Goal: Task Accomplishment & Management: Use online tool/utility

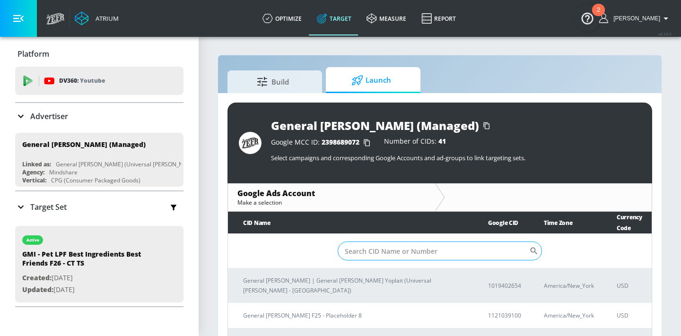
click at [419, 252] on input "Sort By" at bounding box center [433, 251] width 191 height 19
paste input "2711831098"
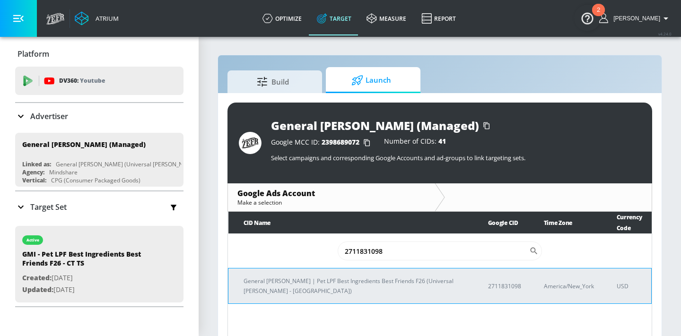
type input "2711831098"
click at [334, 285] on p "General [PERSON_NAME] | Pet LPF Best Ingredients Best Friends F26 (Universal [P…" at bounding box center [355, 286] width 222 height 20
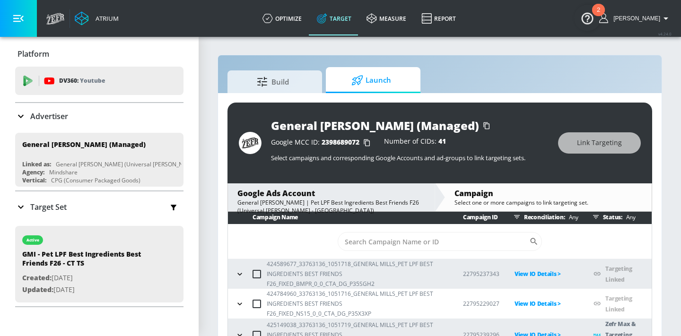
click at [242, 274] on icon "button" at bounding box center [239, 274] width 9 height 9
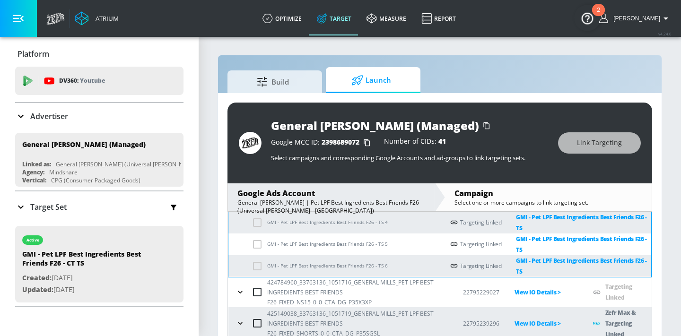
scroll to position [58, 0]
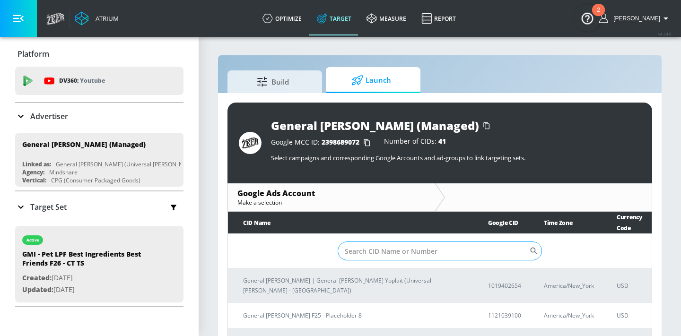
click at [417, 256] on input "Sort By" at bounding box center [433, 251] width 191 height 19
paste input "2711831098"
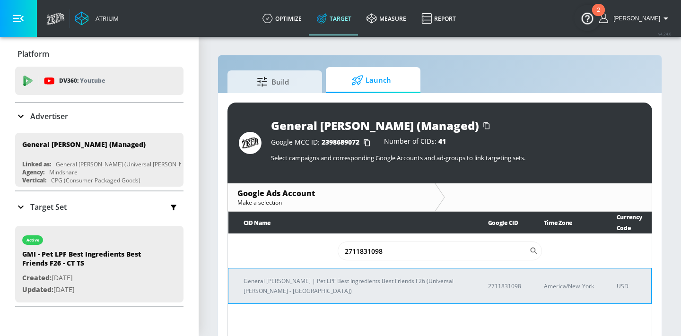
type input "2711831098"
click at [338, 283] on p "General [PERSON_NAME] | Pet LPF Best Ingredients Best Friends F26 (Universal [P…" at bounding box center [355, 286] width 222 height 20
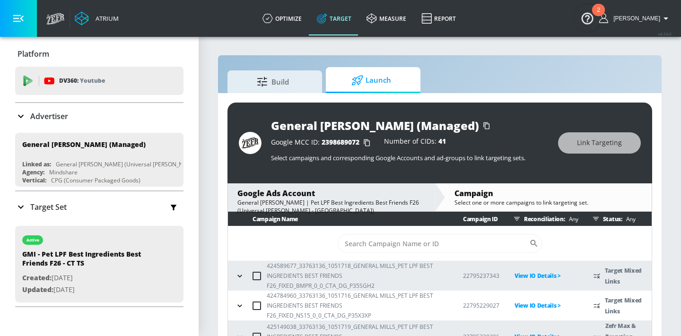
click at [241, 278] on icon "button" at bounding box center [239, 275] width 9 height 9
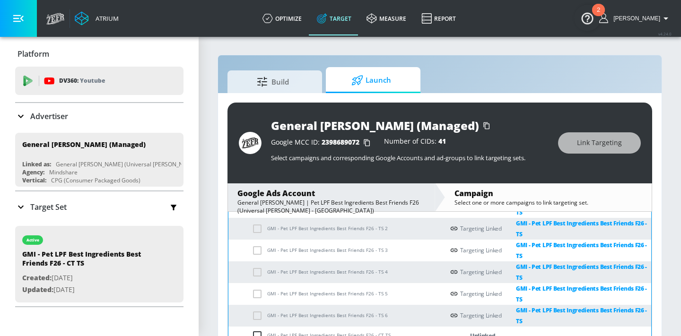
scroll to position [205, 0]
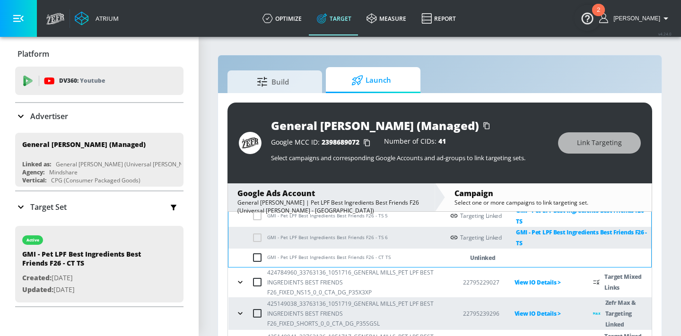
click at [260, 259] on input "checkbox" at bounding box center [260, 257] width 16 height 11
checkbox input "true"
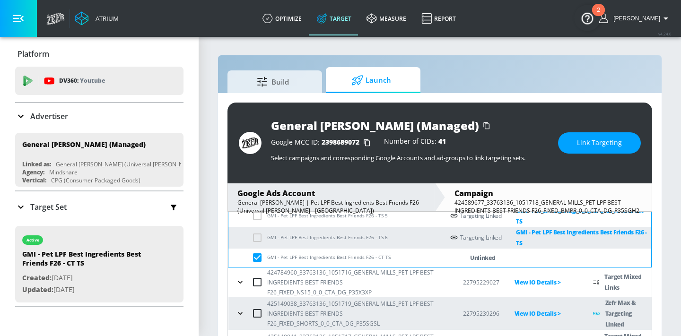
click at [243, 283] on icon "button" at bounding box center [239, 282] width 9 height 9
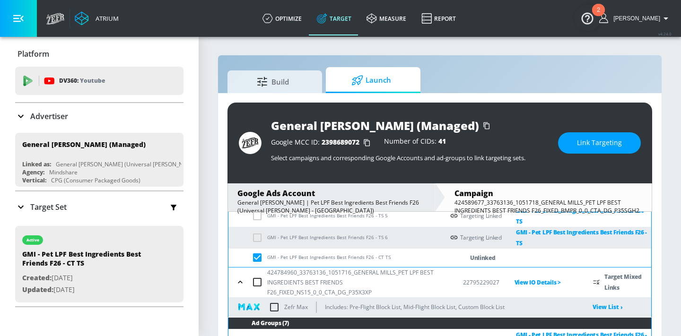
scroll to position [408, 0]
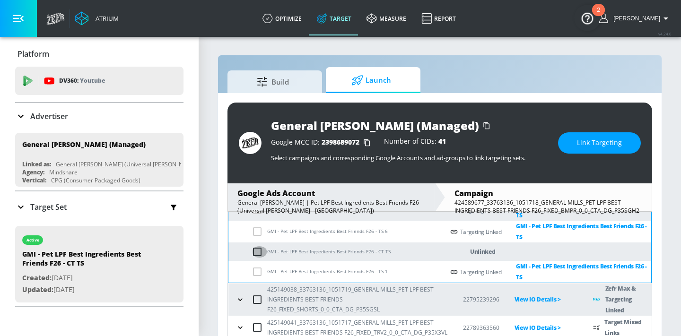
click at [260, 246] on input "checkbox" at bounding box center [260, 251] width 16 height 11
checkbox input "true"
click at [241, 295] on icon "button" at bounding box center [239, 299] width 9 height 9
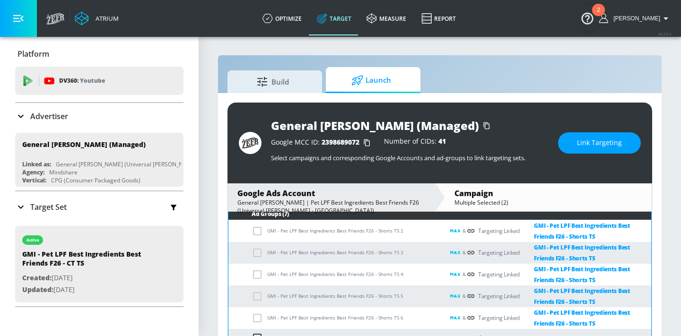
scroll to position [590, 0]
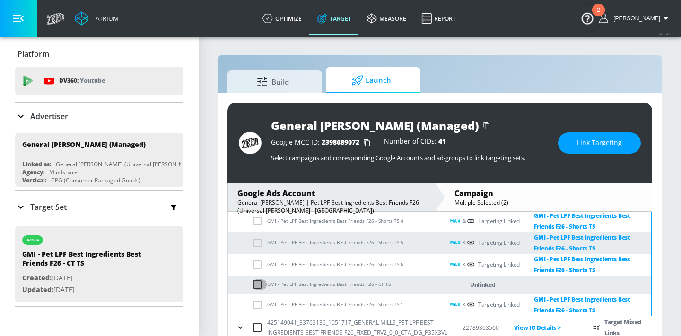
click at [254, 279] on input "checkbox" at bounding box center [260, 284] width 16 height 11
checkbox input "true"
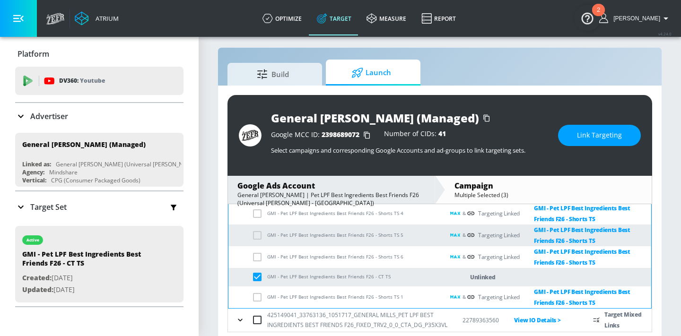
scroll to position [14, 0]
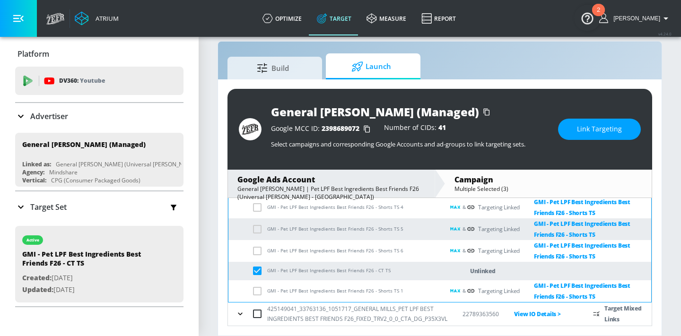
click at [232, 317] on td "425149041_33763136_1051717_GENERAL MILLS_PET LPF BEST INGREDIENTS BEST FRIENDS …" at bounding box center [337, 314] width 219 height 24
click at [237, 311] on icon "button" at bounding box center [239, 313] width 9 height 9
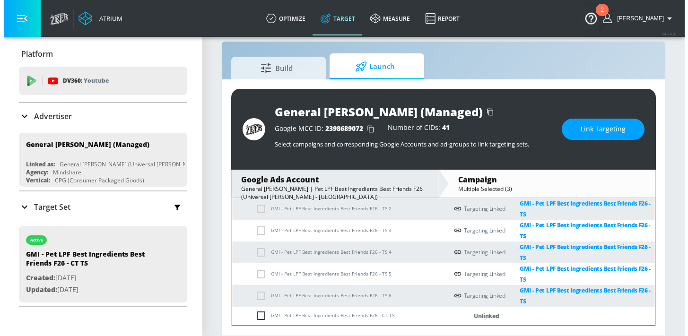
scroll to position [772, 0]
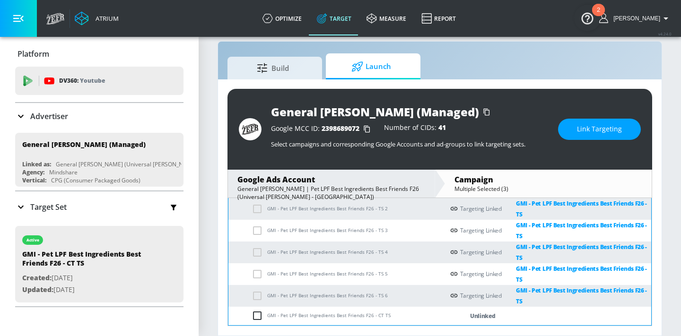
click at [259, 315] on input "checkbox" at bounding box center [260, 315] width 16 height 11
checkbox input "true"
click at [604, 125] on span "Link Targeting" at bounding box center [599, 129] width 45 height 12
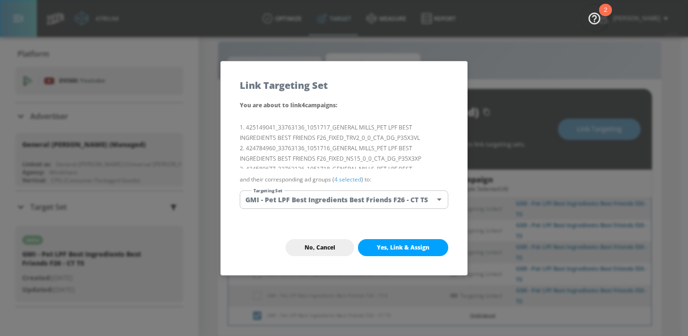
click at [402, 250] on span "Yes, Link & Assign" at bounding box center [403, 248] width 52 height 8
checkbox input "false"
checkbox input "true"
checkbox input "false"
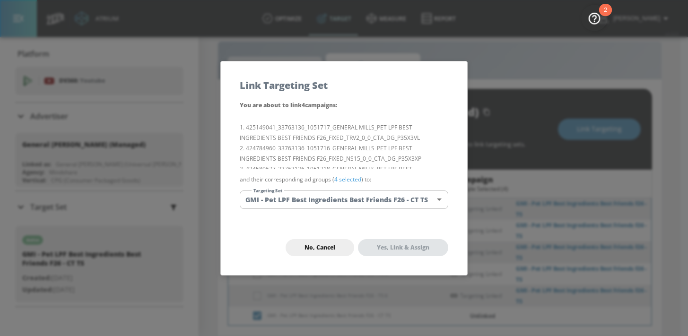
checkbox input "false"
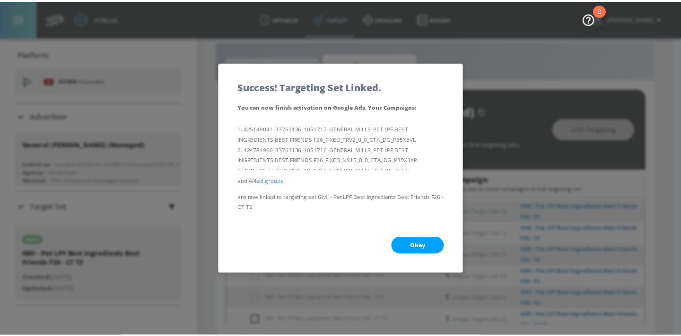
scroll to position [782, 0]
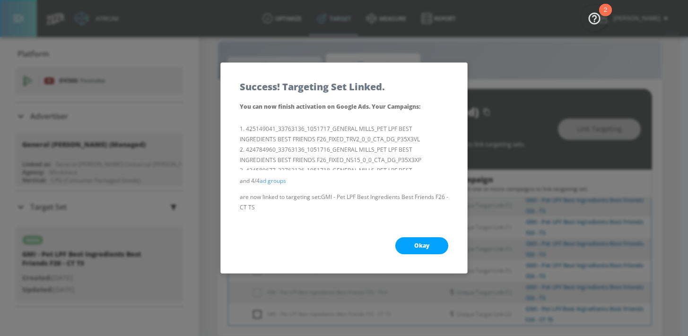
click at [426, 244] on span "Okay" at bounding box center [421, 246] width 15 height 8
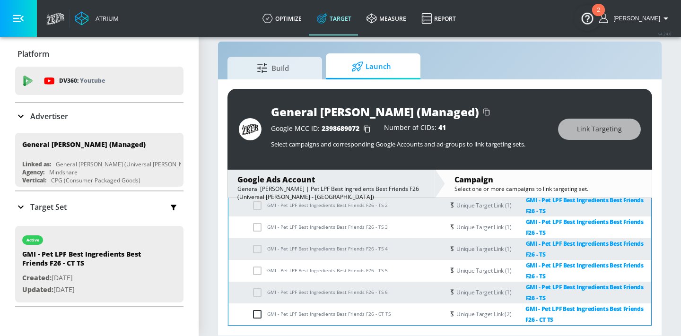
checkbox input "true"
